Goal: Find specific page/section: Find specific page/section

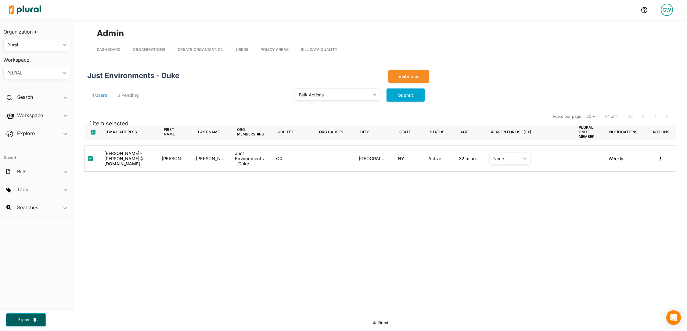
drag, startPoint x: 148, startPoint y: 49, endPoint x: 164, endPoint y: 49, distance: 15.6
click at [148, 49] on span "Organizations" at bounding box center [149, 49] width 33 height 5
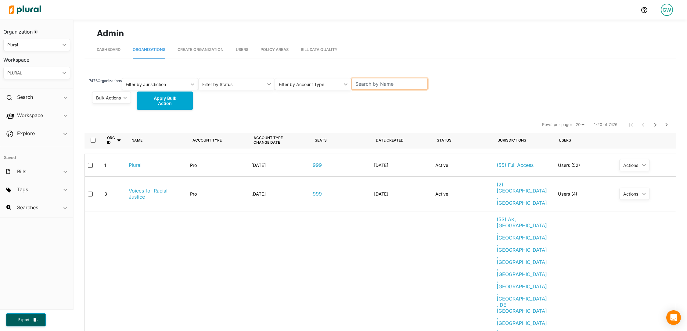
click at [388, 86] on input "text" at bounding box center [389, 84] width 77 height 12
type input "X"
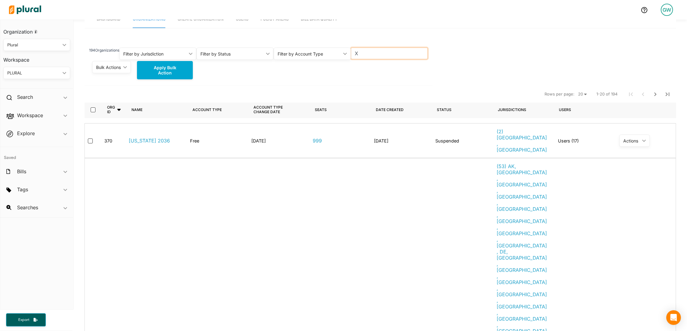
scroll to position [21, 0]
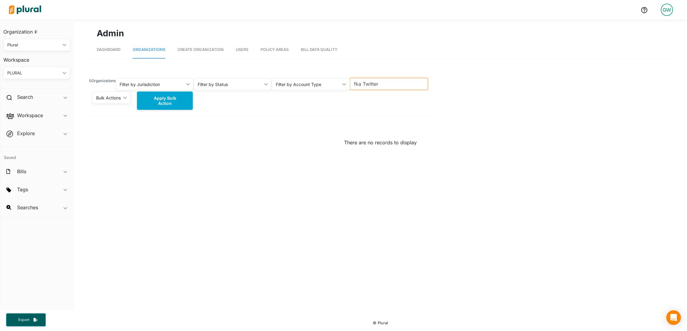
click at [367, 85] on input "fka Twitter" at bounding box center [389, 84] width 78 height 12
drag, startPoint x: 363, startPoint y: 84, endPoint x: 382, endPoint y: 84, distance: 18.6
click at [382, 84] on input "fka Twitter" at bounding box center [389, 84] width 78 height 12
click at [357, 82] on input "fka" at bounding box center [389, 84] width 78 height 12
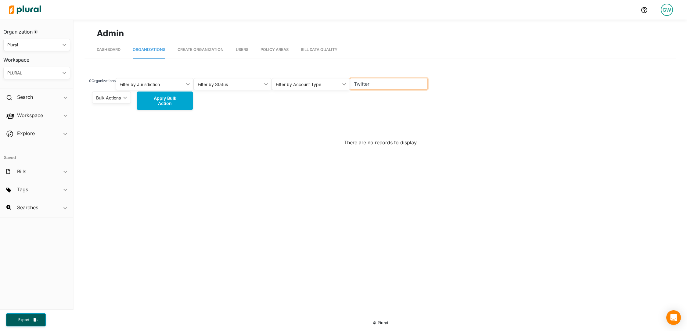
click at [355, 88] on input "Twitter" at bounding box center [389, 84] width 78 height 12
click at [356, 84] on input "X(fka Twitter)" at bounding box center [389, 84] width 78 height 12
drag, startPoint x: 391, startPoint y: 84, endPoint x: 359, endPoint y: 84, distance: 32.0
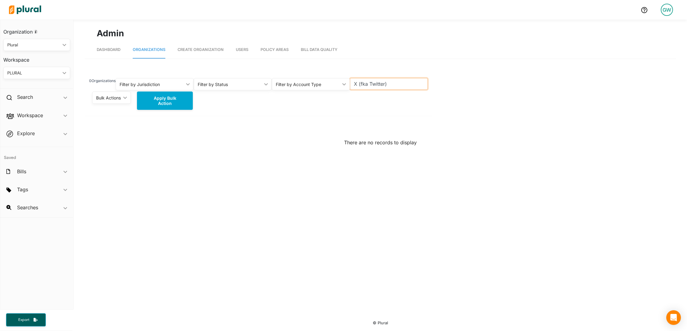
click at [359, 84] on input "X (fka Twitter)" at bounding box center [389, 84] width 78 height 12
type input "X"
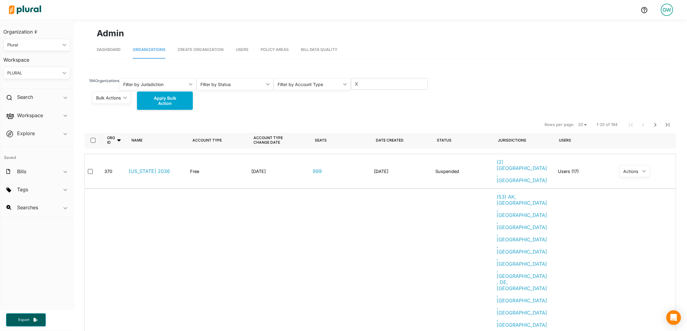
click at [583, 124] on select "20 50 100" at bounding box center [581, 124] width 13 height 7
select select "100"
click at [575, 121] on select "20 50 100" at bounding box center [581, 124] width 13 height 7
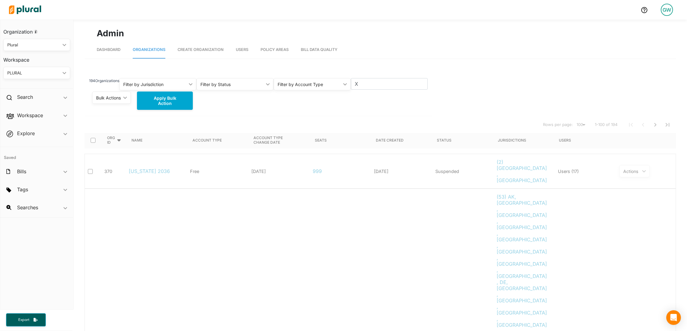
click at [243, 81] on div "Filter by Status" at bounding box center [231, 84] width 63 height 6
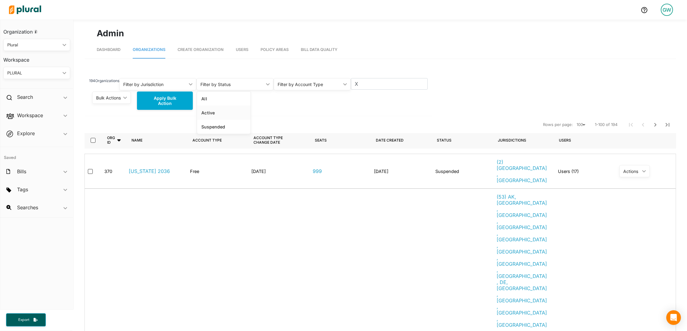
click at [229, 109] on link "Active" at bounding box center [223, 113] width 53 height 14
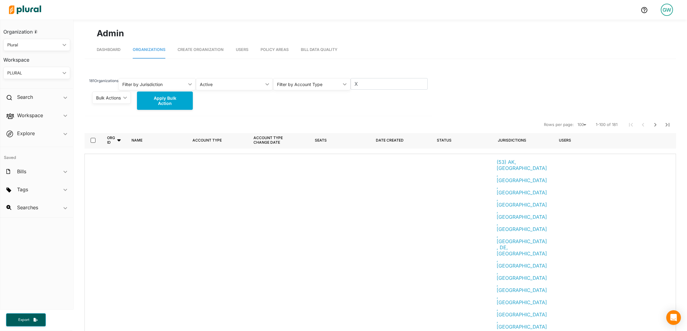
click at [323, 86] on div "Filter by Account Type" at bounding box center [308, 84] width 63 height 6
click at [309, 115] on div "Pro" at bounding box center [300, 112] width 45 height 5
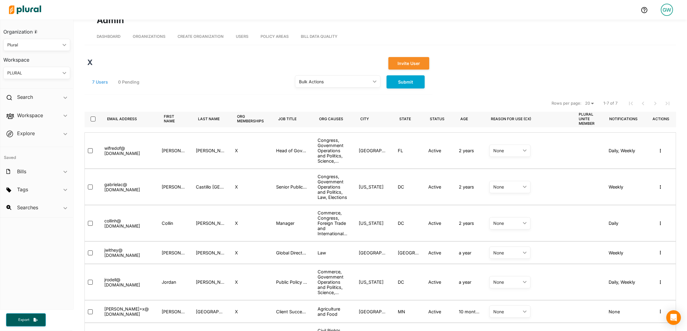
scroll to position [63, 0]
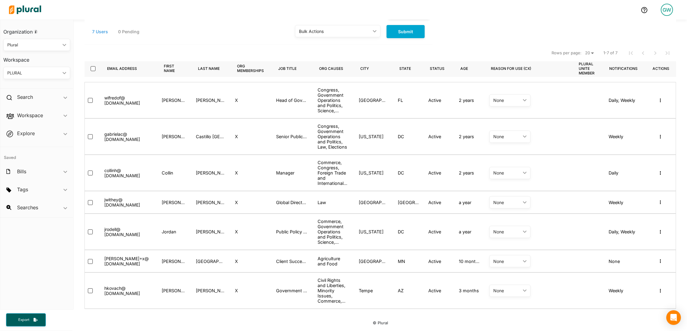
drag, startPoint x: 171, startPoint y: 175, endPoint x: 289, endPoint y: 177, distance: 117.7
click at [292, 178] on div "collinh @ [DOMAIN_NAME] [PERSON_NAME] X Manager Commerce, Congress, Foreign Tra…" at bounding box center [379, 173] width 591 height 36
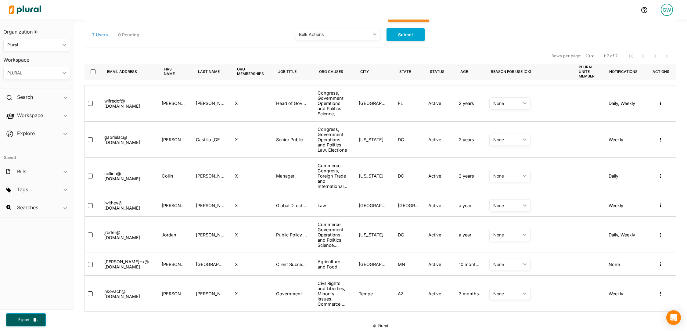
scroll to position [60, 0]
click at [660, 174] on icon "button" at bounding box center [660, 176] width 1 height 4
click at [631, 187] on div "Masquerade as user" at bounding box center [635, 187] width 47 height 5
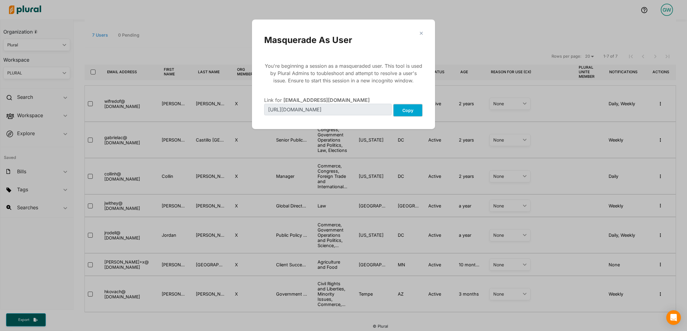
click at [410, 110] on button "Copy" at bounding box center [408, 110] width 30 height 13
click at [422, 35] on div "Masquerade As User" at bounding box center [343, 40] width 159 height 10
click at [421, 34] on polygon "Modal" at bounding box center [420, 32] width 5 height 5
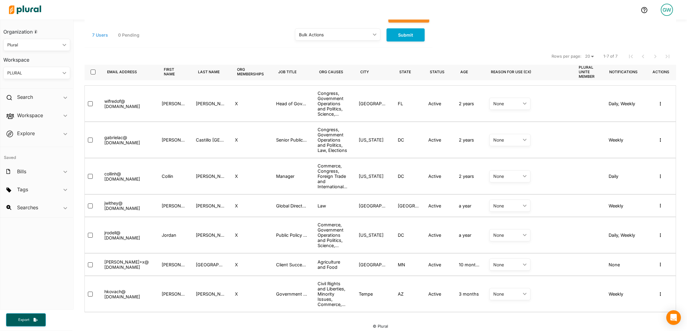
scroll to position [63, 0]
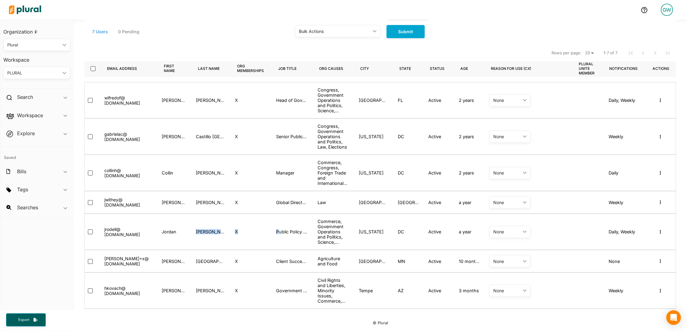
drag, startPoint x: 182, startPoint y: 231, endPoint x: 278, endPoint y: 231, distance: 95.5
click at [278, 231] on div "jrodell @ [DOMAIN_NAME] [PERSON_NAME] X Public Policy Manager Commerce, Governm…" at bounding box center [379, 231] width 591 height 36
click at [310, 231] on div "Public Policy Manager" at bounding box center [291, 232] width 41 height 26
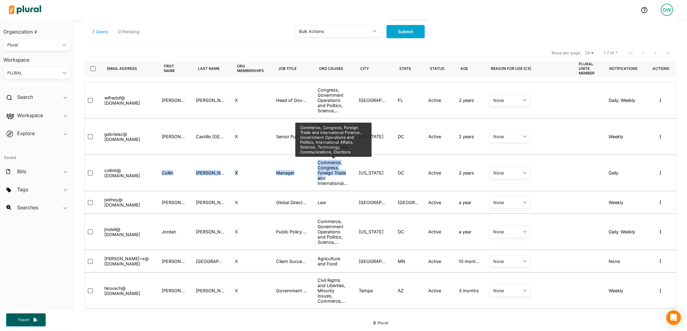
drag, startPoint x: 183, startPoint y: 170, endPoint x: 323, endPoint y: 179, distance: 140.0
click at [323, 179] on div "collinh @ [DOMAIN_NAME] [PERSON_NAME] X Manager Commerce, Congress, Foreign Tra…" at bounding box center [379, 173] width 591 height 36
click at [323, 179] on div "Commerce, Congress, Foreign Trade and International Finance, Government Operati…" at bounding box center [333, 173] width 32 height 26
drag, startPoint x: 322, startPoint y: 174, endPoint x: 329, endPoint y: 185, distance: 13.3
click at [329, 186] on div "Commerce, Congress, Foreign Trade and International Finance, Government Operati…" at bounding box center [333, 173] width 32 height 26
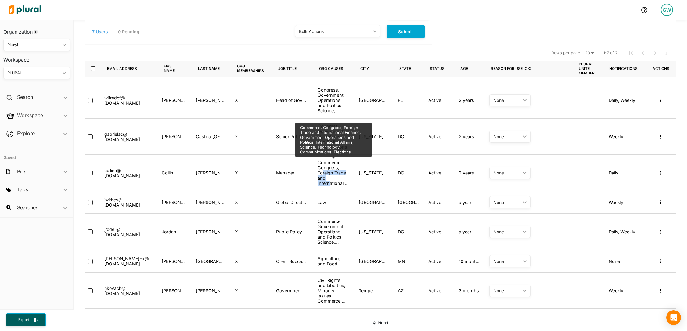
click at [329, 185] on div "Commerce, Congress, Foreign Trade and International Finance, Government Operati…" at bounding box center [333, 173] width 32 height 26
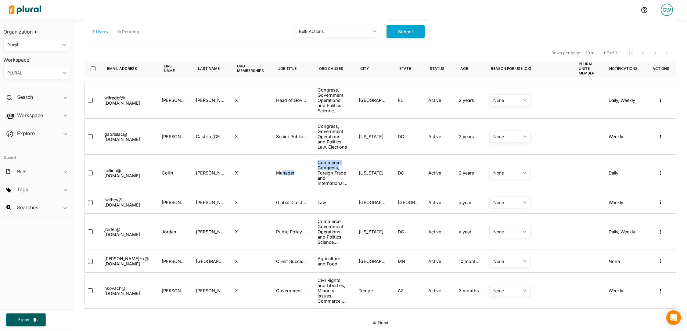
drag, startPoint x: 283, startPoint y: 174, endPoint x: 331, endPoint y: 174, distance: 48.2
click at [331, 174] on div "collinh @ [DOMAIN_NAME] [PERSON_NAME] X Manager Commerce, Congress, Foreign Tra…" at bounding box center [379, 173] width 591 height 36
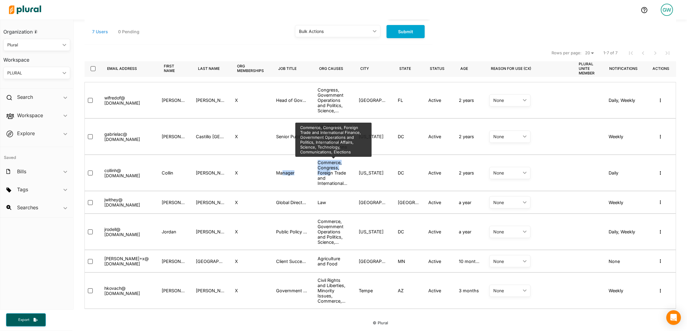
click at [331, 174] on div "Commerce, Congress, Foreign Trade and International Finance, Government Operati…" at bounding box center [333, 173] width 32 height 26
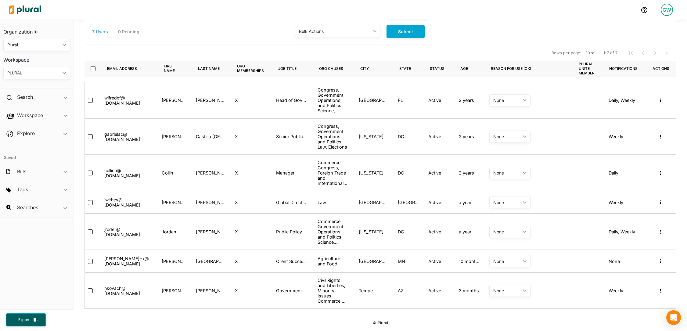
drag, startPoint x: 296, startPoint y: 175, endPoint x: 326, endPoint y: 175, distance: 29.6
click at [325, 175] on div "collinh @ [DOMAIN_NAME] [PERSON_NAME] X Manager Commerce, Congress, Foreign Tra…" at bounding box center [379, 173] width 591 height 36
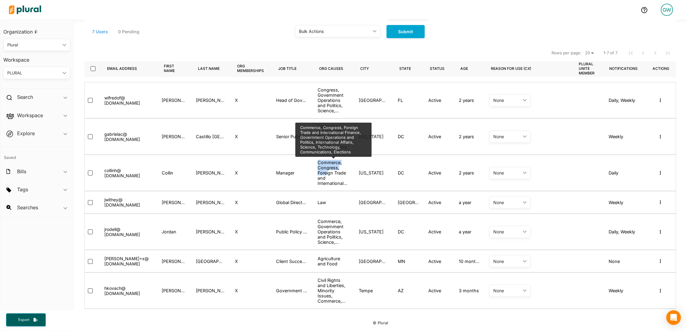
click at [326, 175] on div "Commerce, Congress, Foreign Trade and International Finance, Government Operati…" at bounding box center [333, 173] width 32 height 26
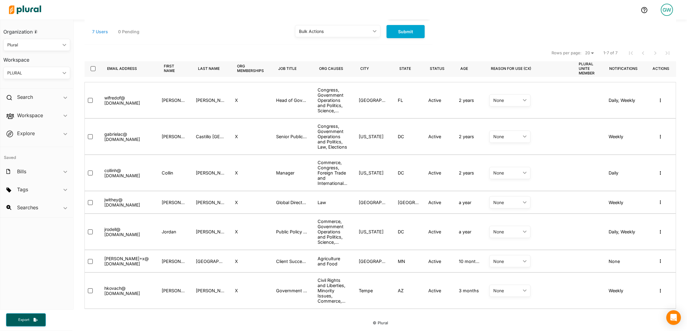
click at [200, 174] on div "[PERSON_NAME]" at bounding box center [210, 172] width 29 height 5
copy div "[PERSON_NAME]"
click at [408, 177] on div "DC" at bounding box center [408, 173] width 30 height 26
click at [265, 28] on div "7 Users 0 Pending Bulk Actions ic_keyboard_arrow_down Activate Suspend Submit" at bounding box center [258, 32] width 348 height 16
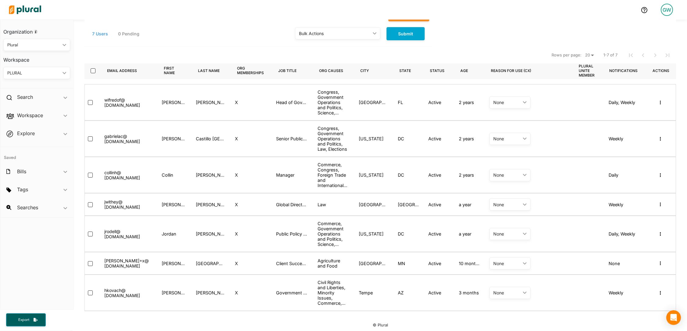
scroll to position [62, 0]
click at [304, 72] on div "Job title reverse sort" at bounding box center [293, 70] width 41 height 17
drag, startPoint x: 304, startPoint y: 72, endPoint x: 312, endPoint y: 72, distance: 8.2
click at [312, 72] on div "Job title reverse sort" at bounding box center [293, 70] width 41 height 17
click at [293, 97] on div "Head of Government Affairs US & [GEOGRAPHIC_DATA]" at bounding box center [291, 102] width 41 height 26
